Goal: Information Seeking & Learning: Learn about a topic

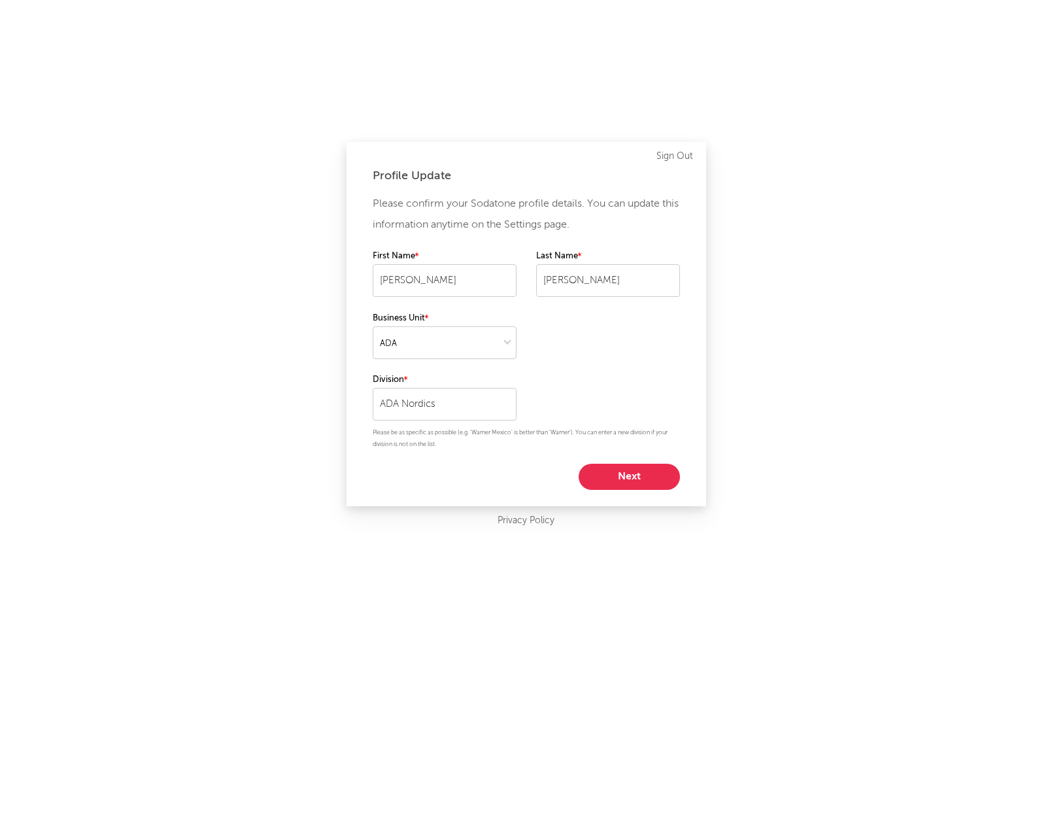
click at [638, 470] on button "Next" at bounding box center [629, 477] width 101 height 26
select select "marketing"
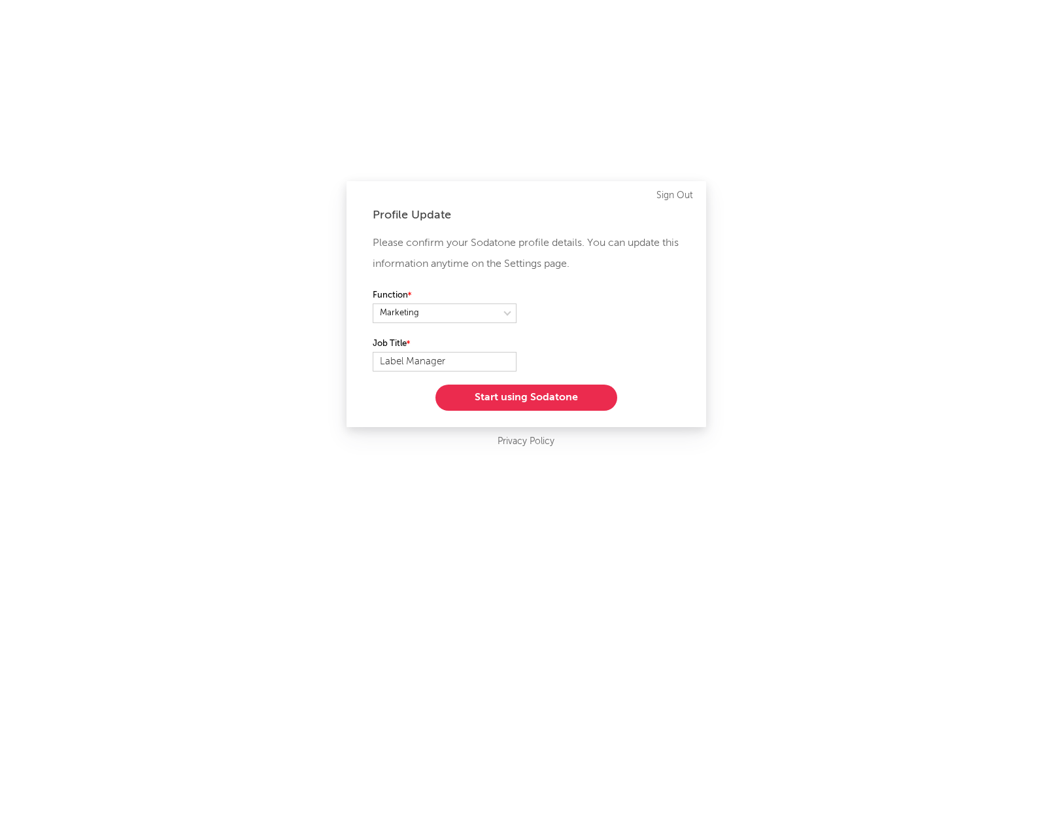
click at [534, 401] on button "Start using Sodatone" at bounding box center [526, 397] width 182 height 26
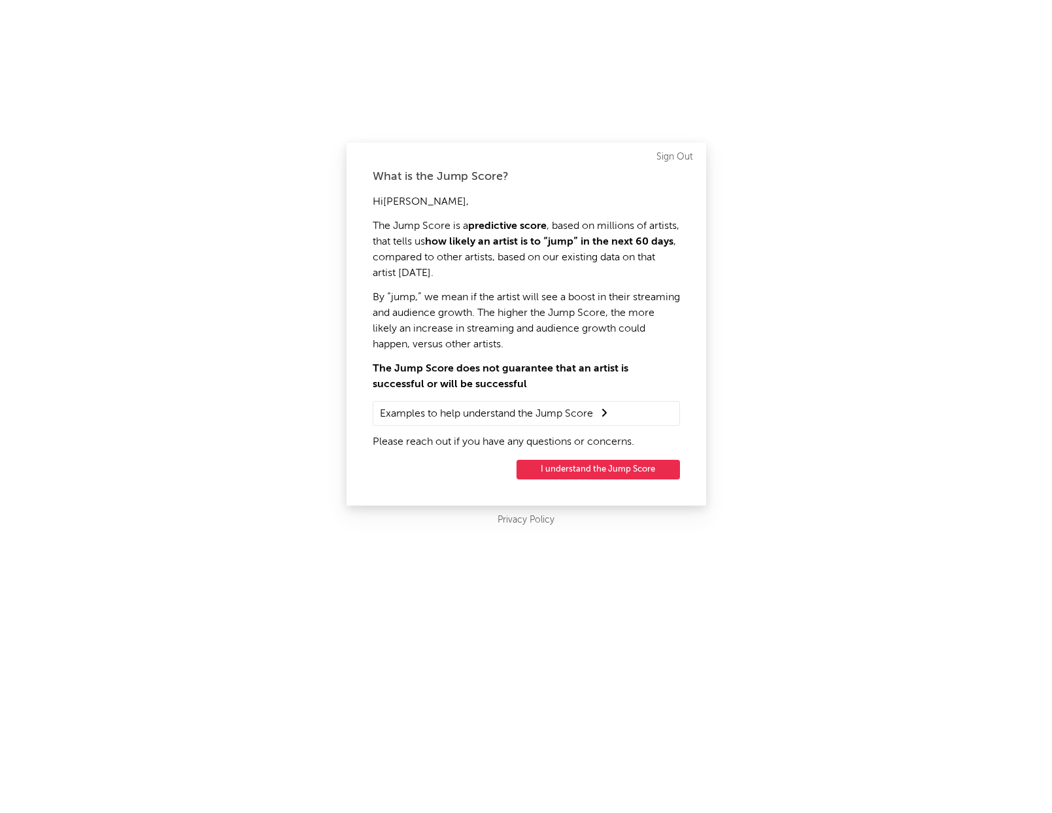
click at [584, 467] on button "I understand the Jump Score" at bounding box center [598, 470] width 163 height 20
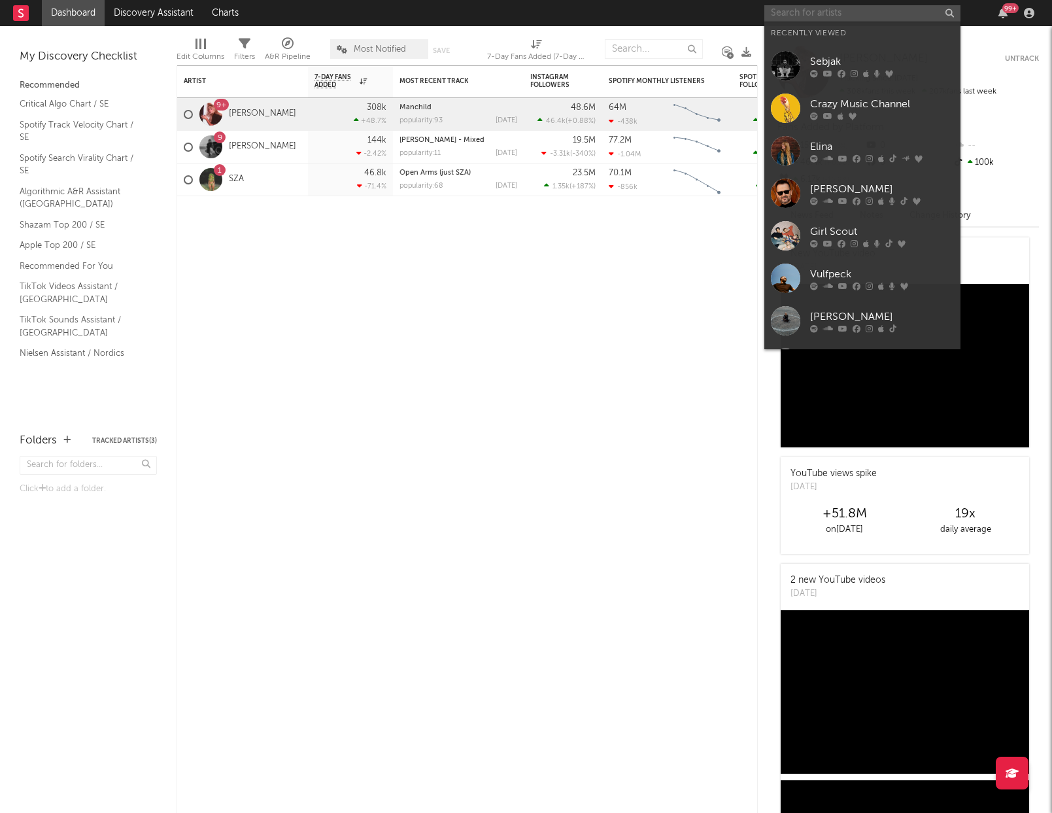
click at [821, 11] on input "text" at bounding box center [862, 13] width 196 height 16
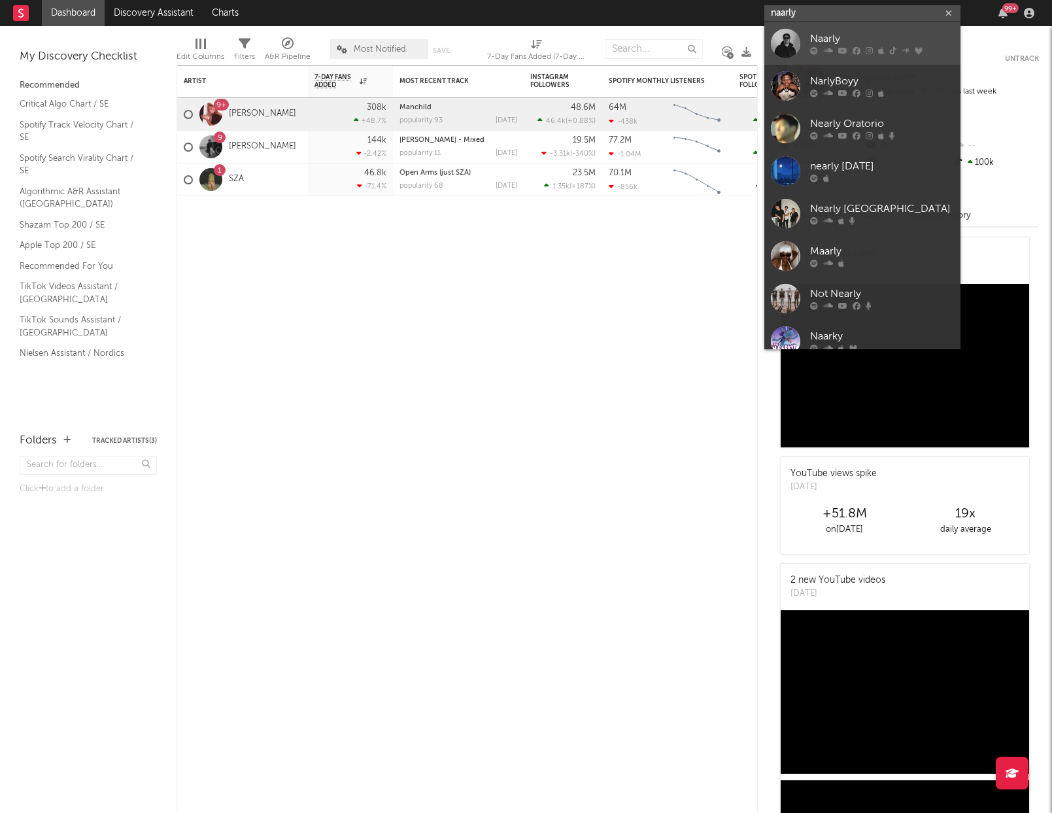
type input "naarly"
click at [830, 35] on div "Naarly" at bounding box center [882, 39] width 144 height 16
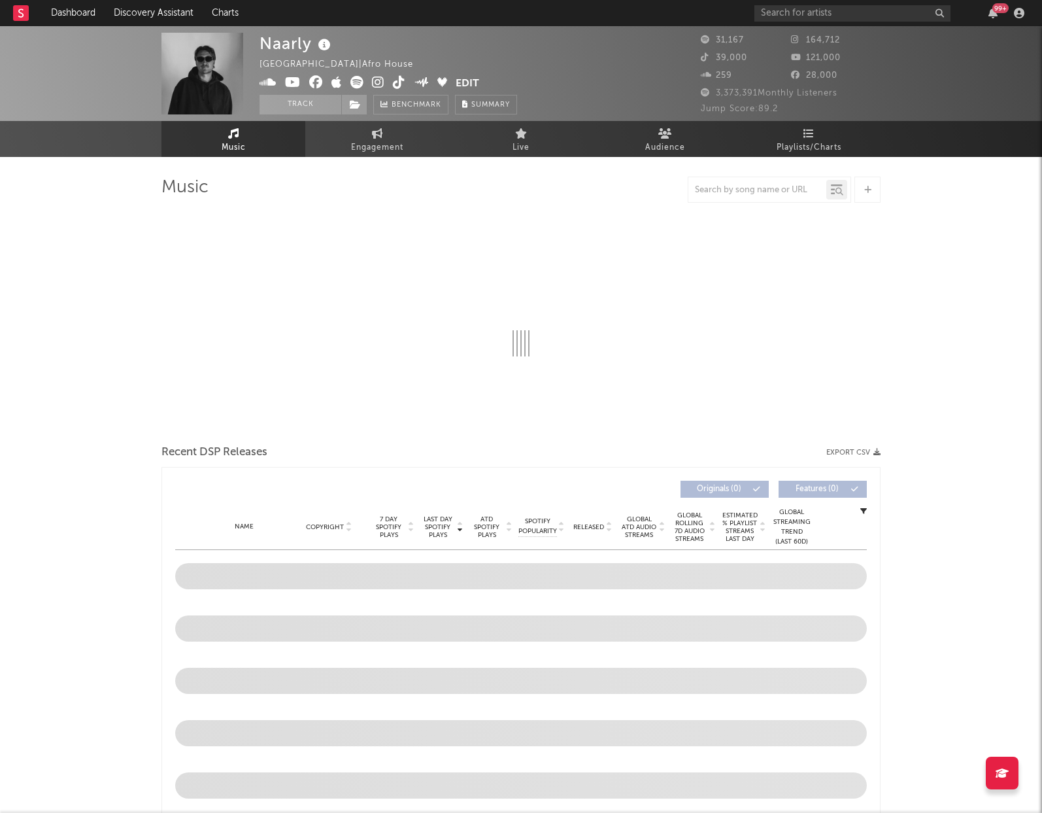
select select "6m"
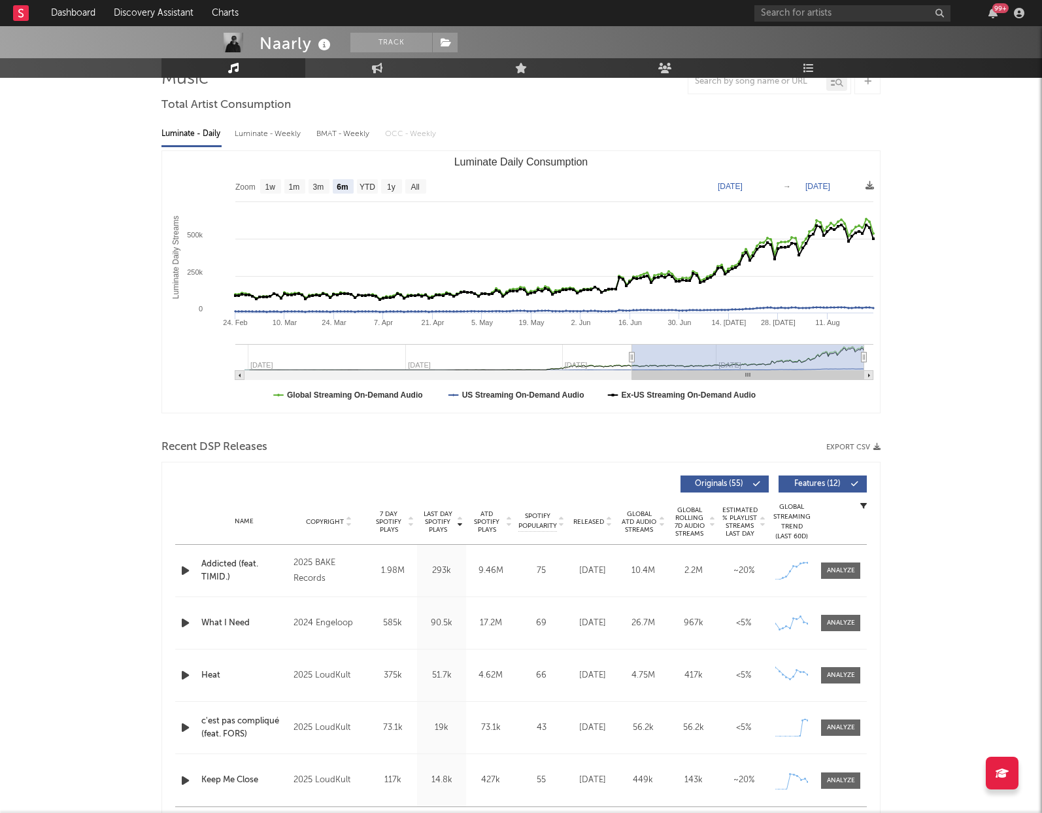
scroll to position [110, 0]
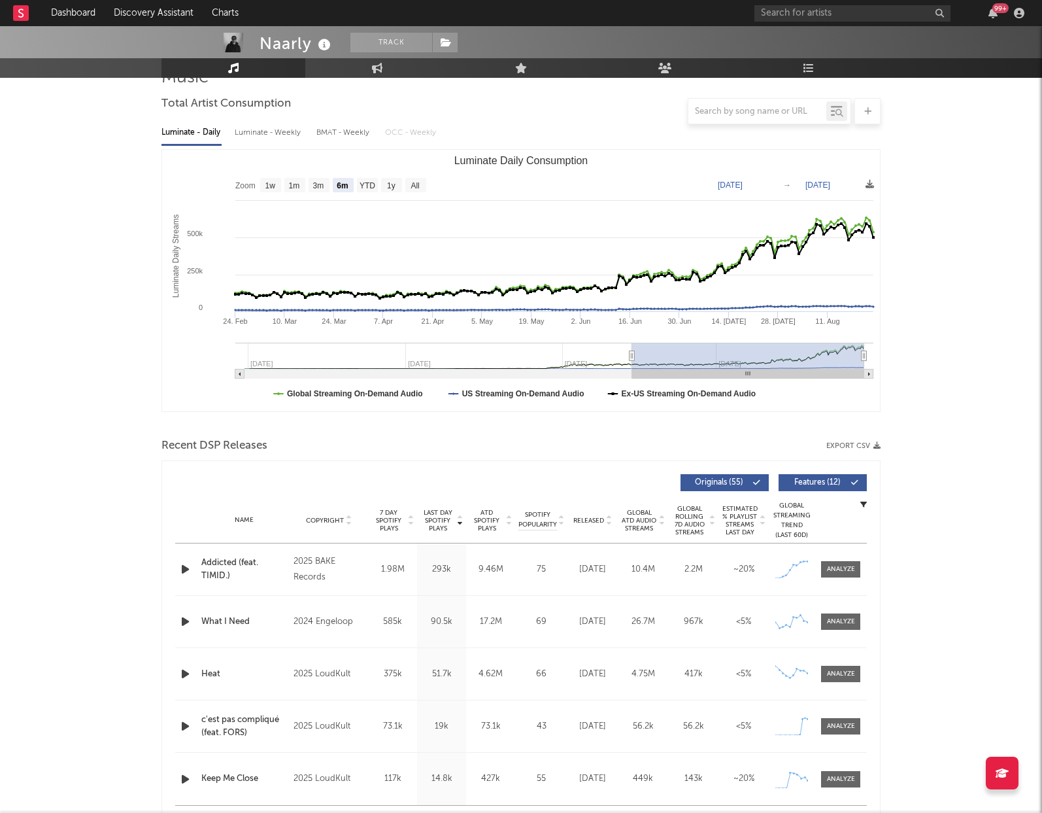
click at [228, 564] on div "Addicted (feat. TIMID.)" at bounding box center [244, 568] width 86 height 25
click at [804, 568] on icon at bounding box center [804, 560] width 13 height 13
click at [842, 567] on div at bounding box center [841, 569] width 28 height 10
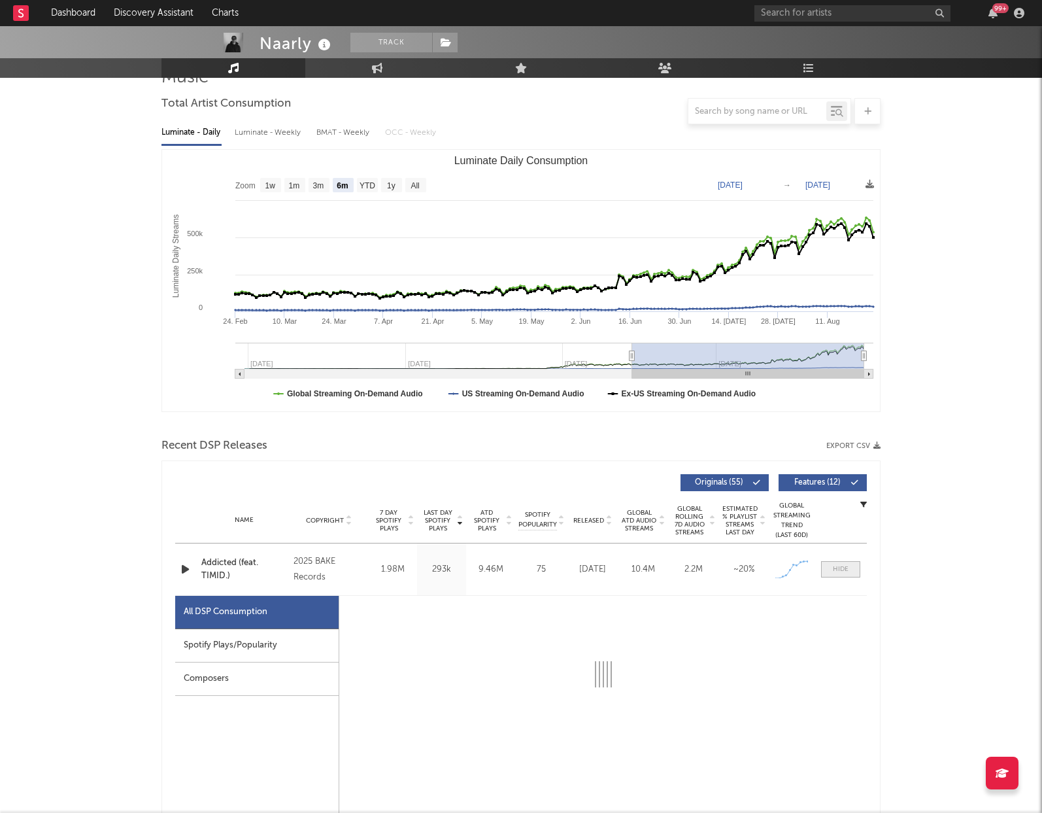
select select "1w"
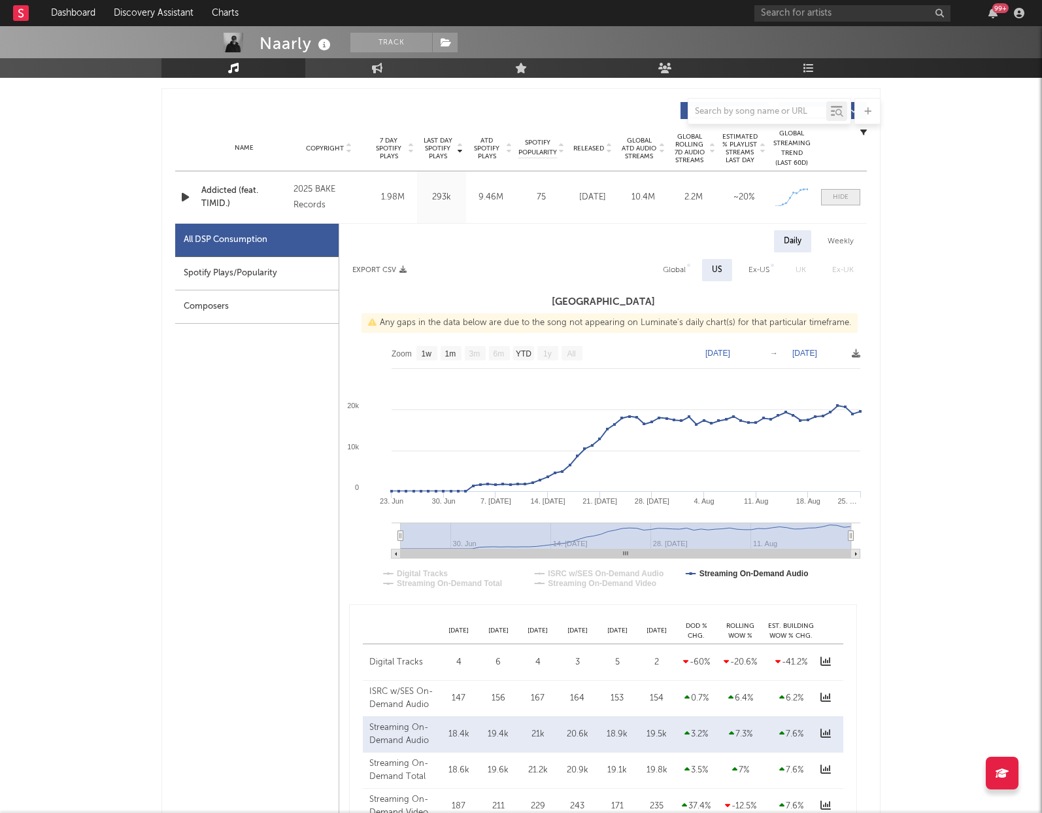
scroll to position [487, 0]
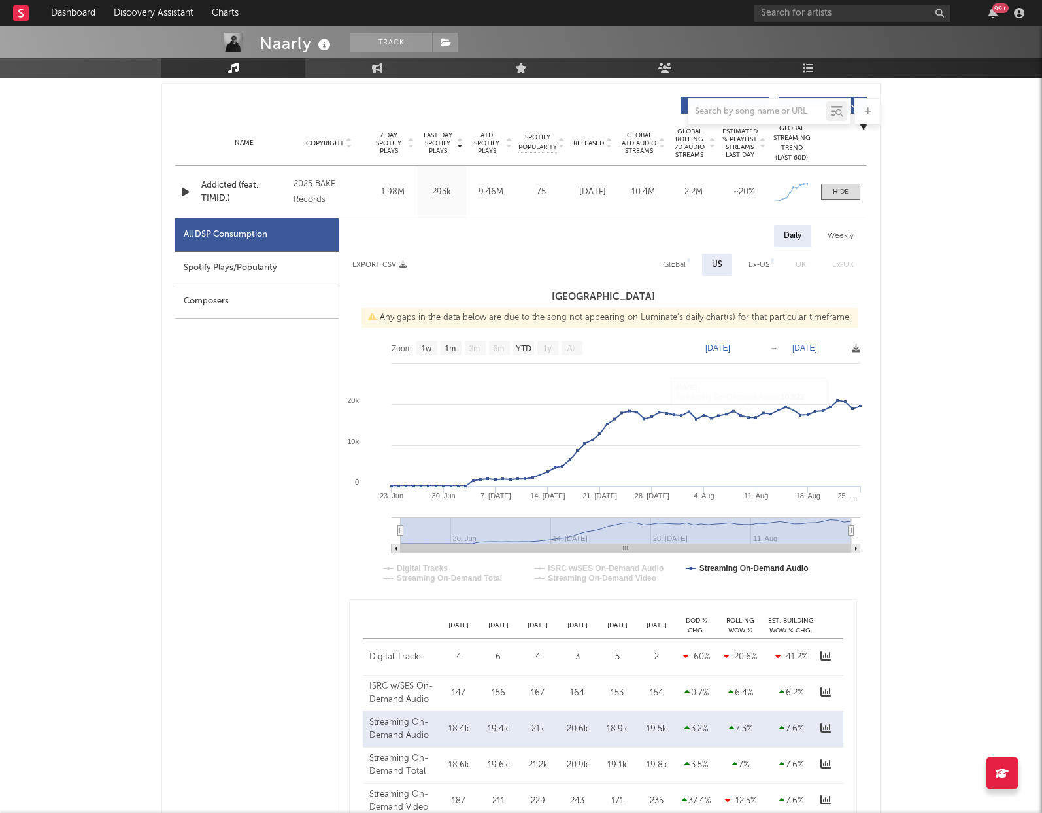
click at [685, 269] on div "Global" at bounding box center [674, 265] width 23 height 16
select select "1w"
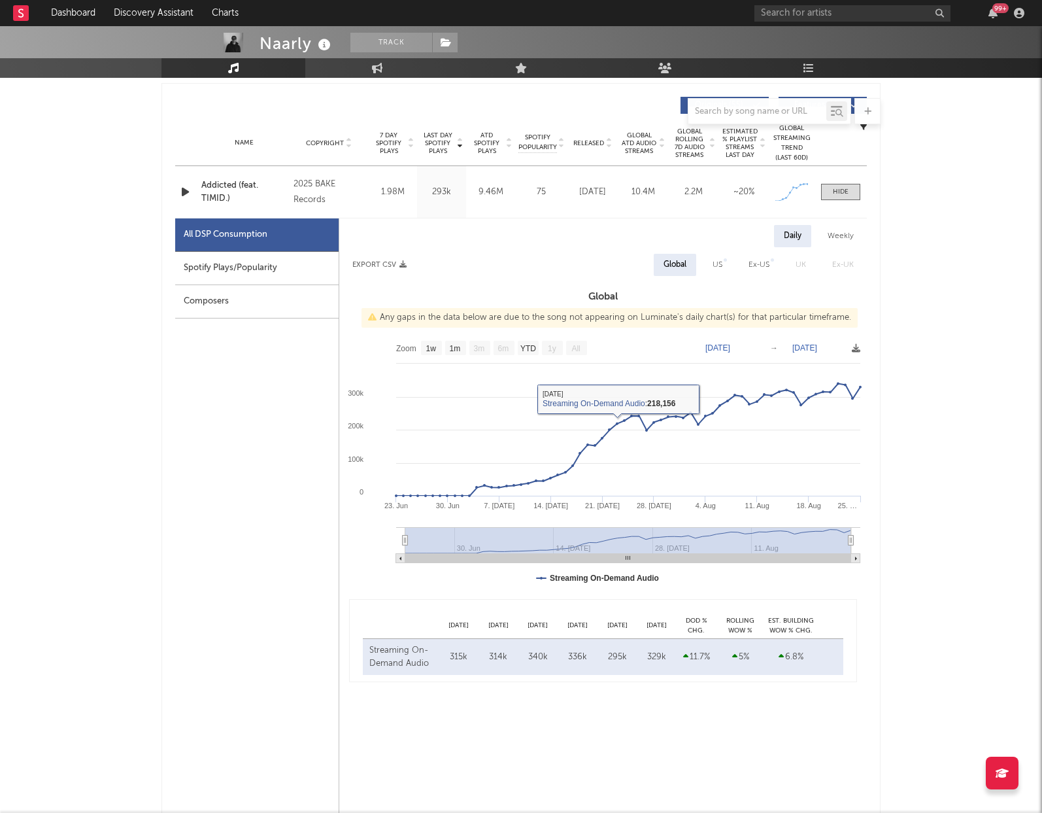
click at [241, 255] on div "Spotify Plays/Popularity" at bounding box center [256, 268] width 163 height 33
select select "1w"
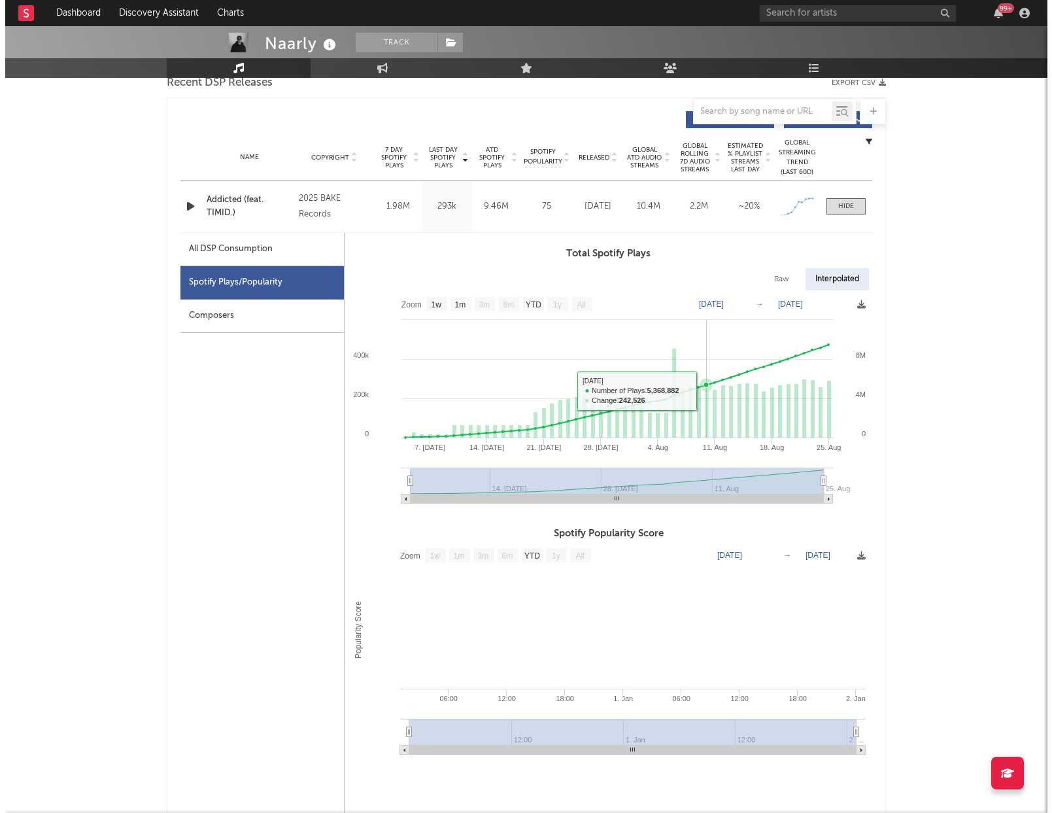
scroll to position [0, 0]
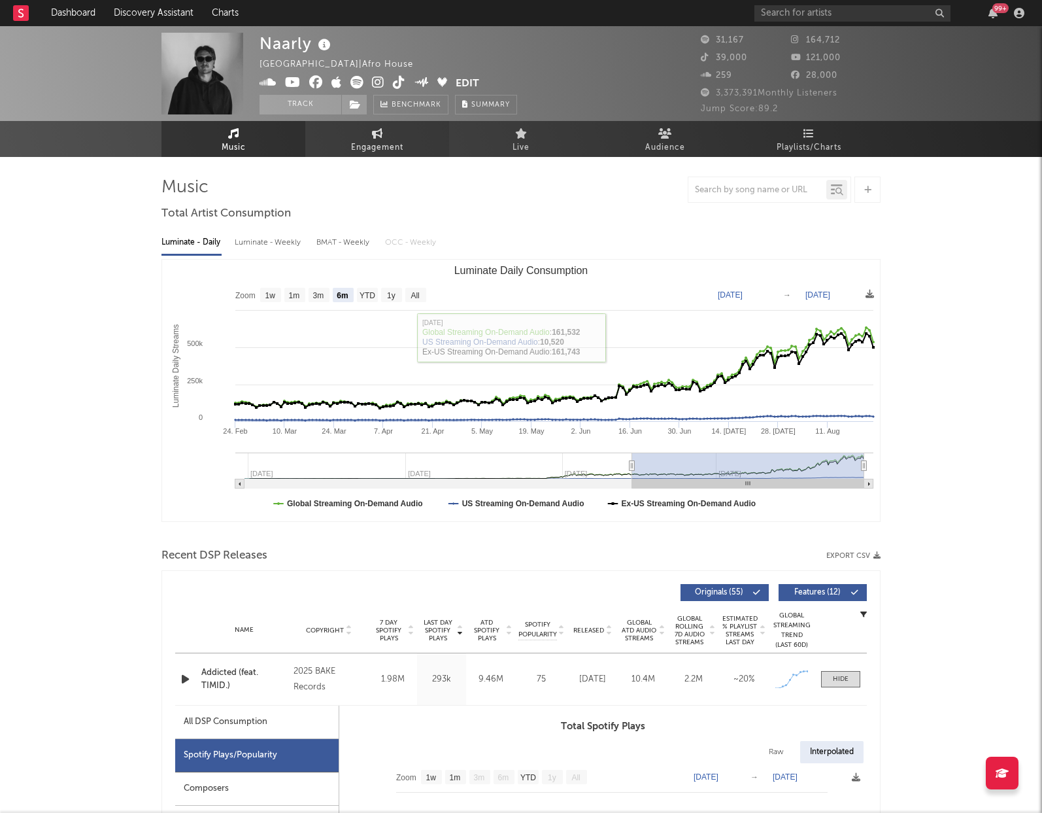
click at [377, 149] on span "Engagement" at bounding box center [377, 148] width 52 height 16
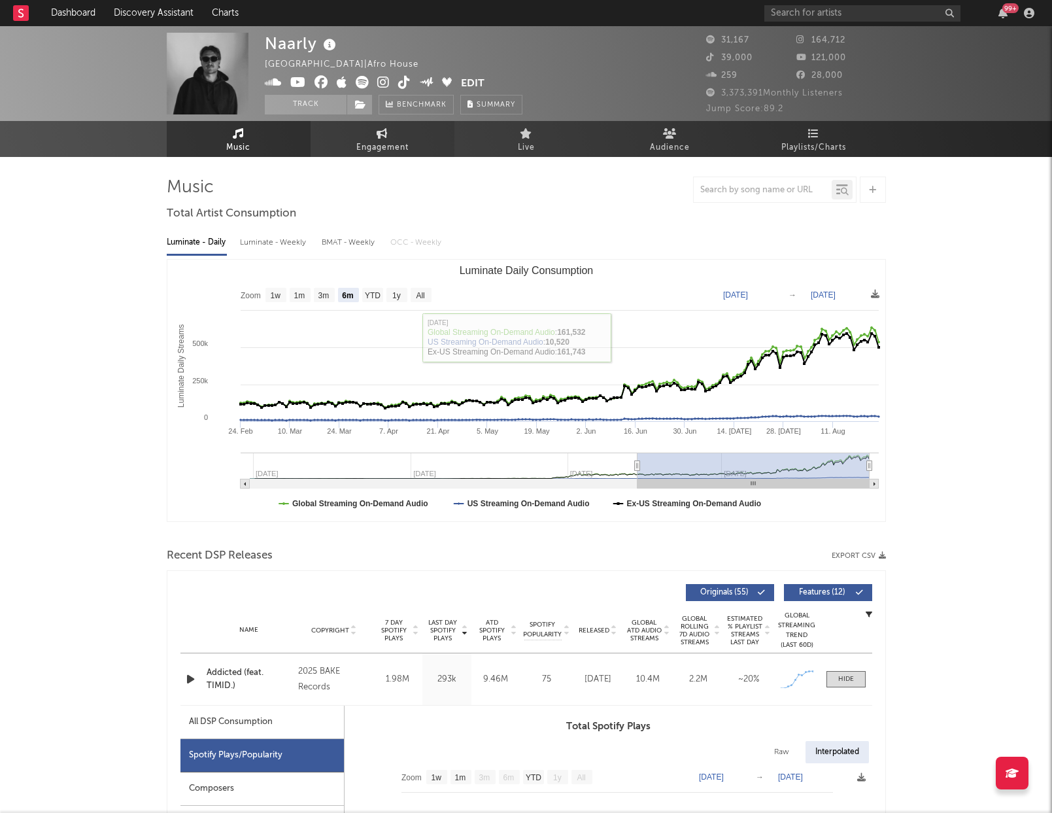
select select "1w"
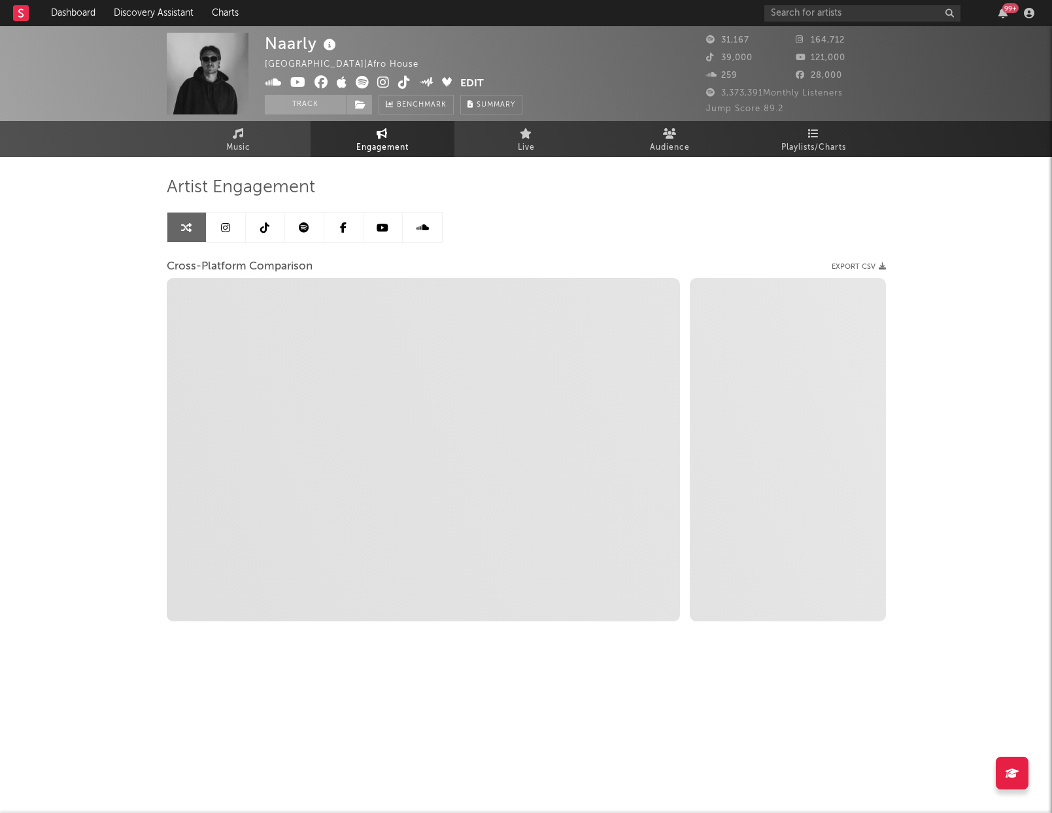
select select "1m"
